Goal: Complete application form

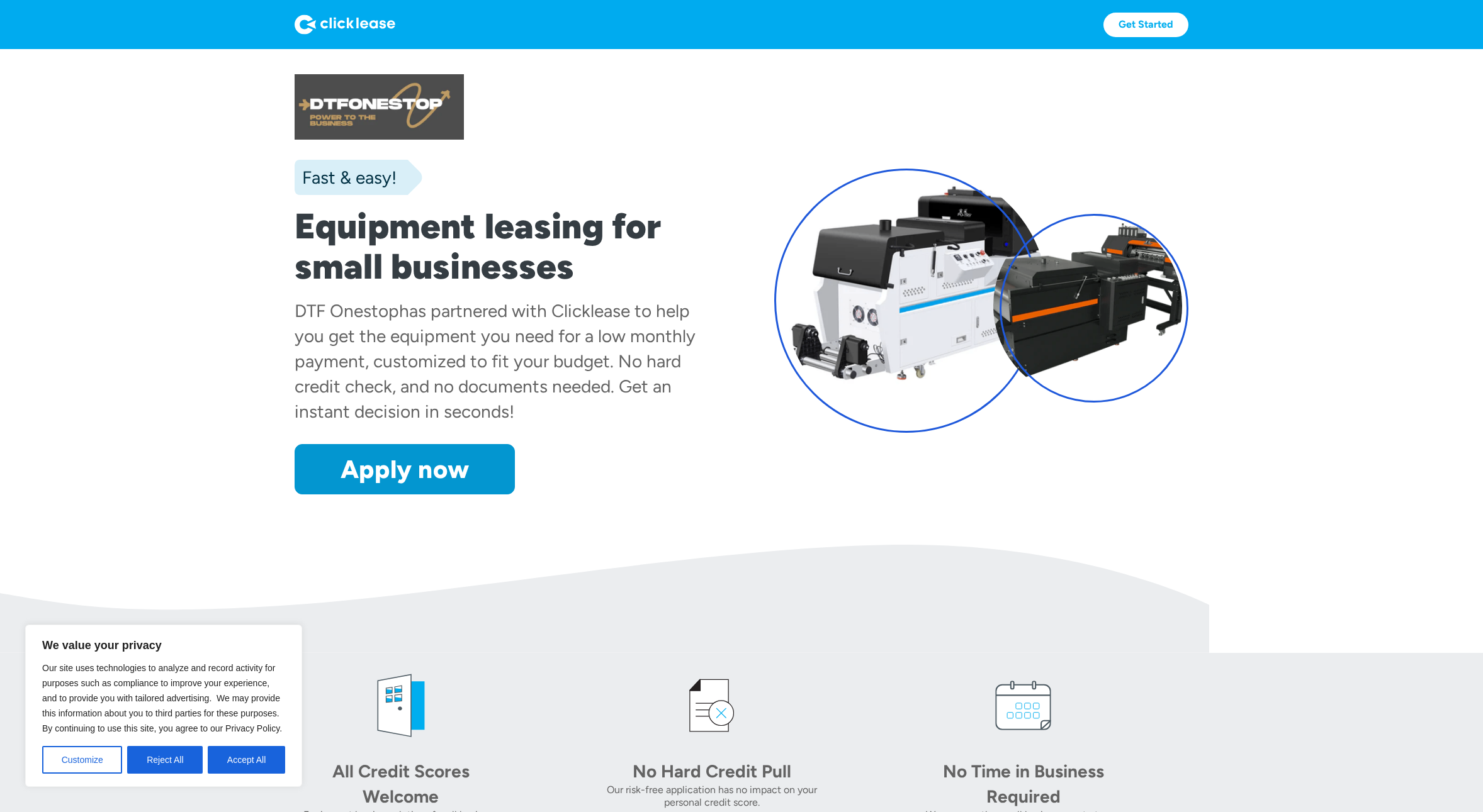
click at [155, 760] on button "Reject All" at bounding box center [165, 760] width 75 height 28
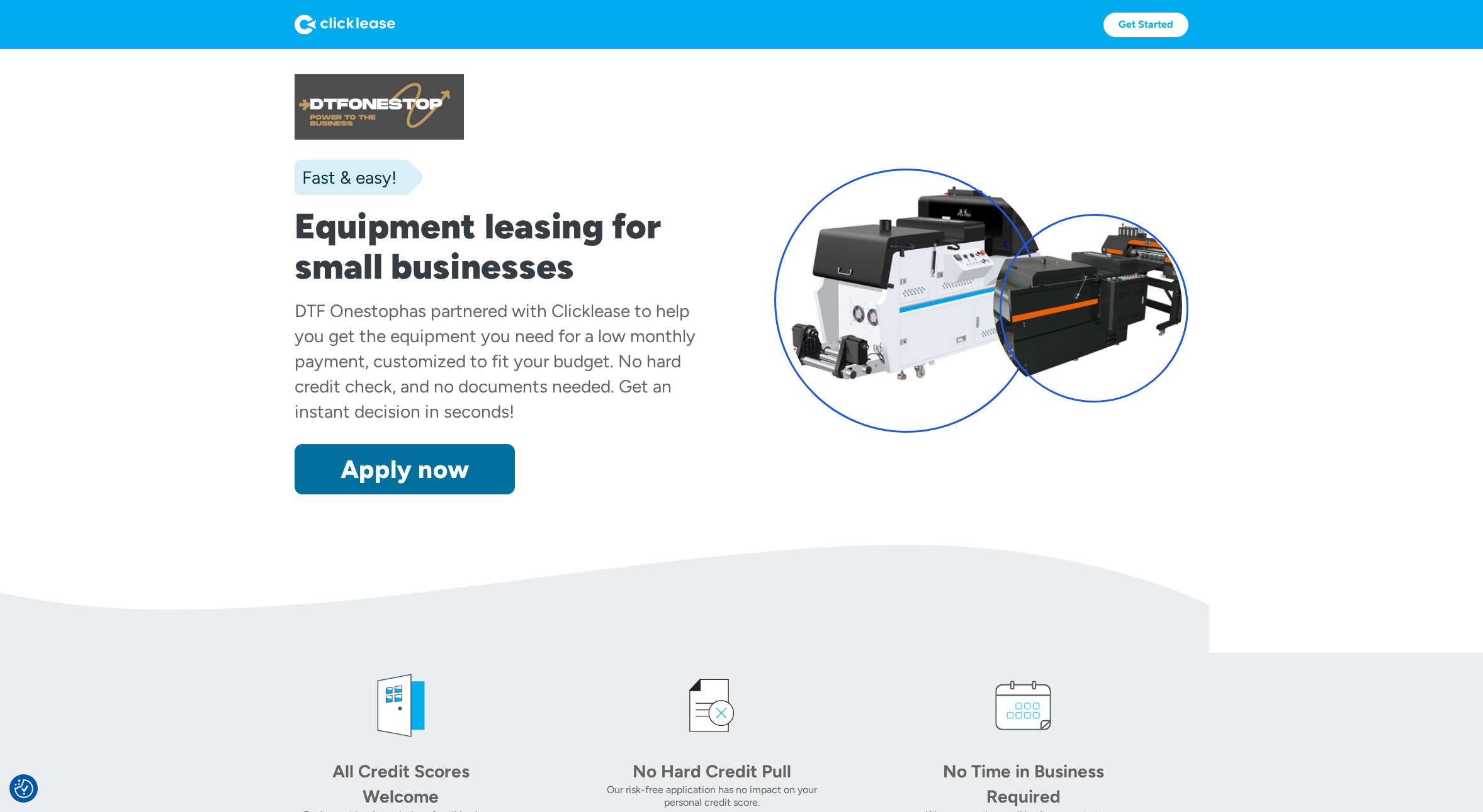
click at [400, 479] on link "Apply now" at bounding box center [404, 469] width 220 height 50
